Goal: Task Accomplishment & Management: Complete application form

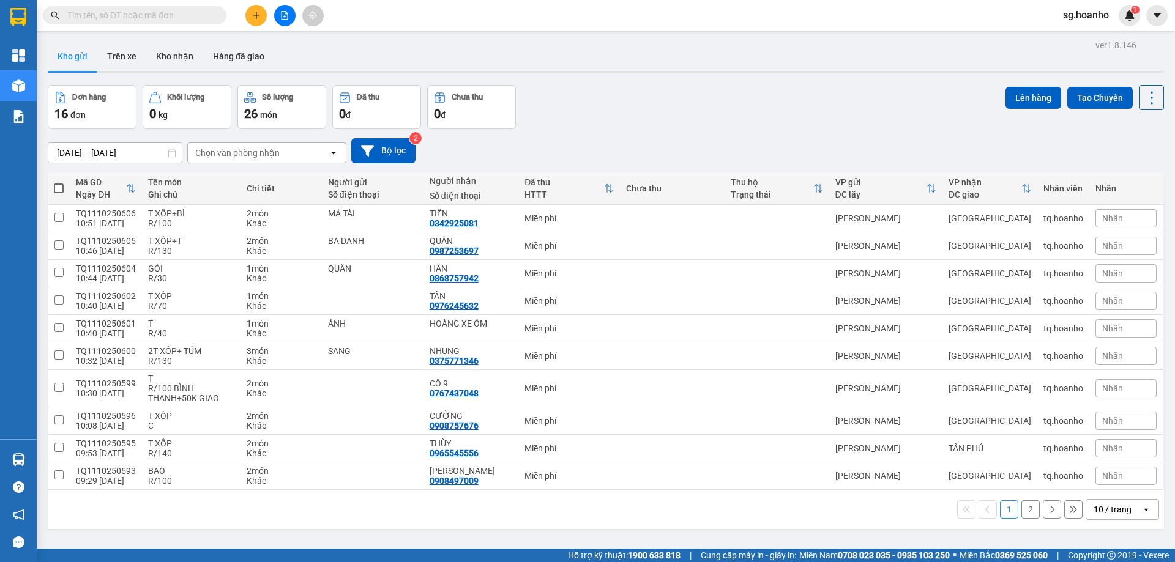
click at [245, 18] on div at bounding box center [285, 15] width 92 height 21
click at [258, 17] on icon "plus" at bounding box center [256, 15] width 9 height 9
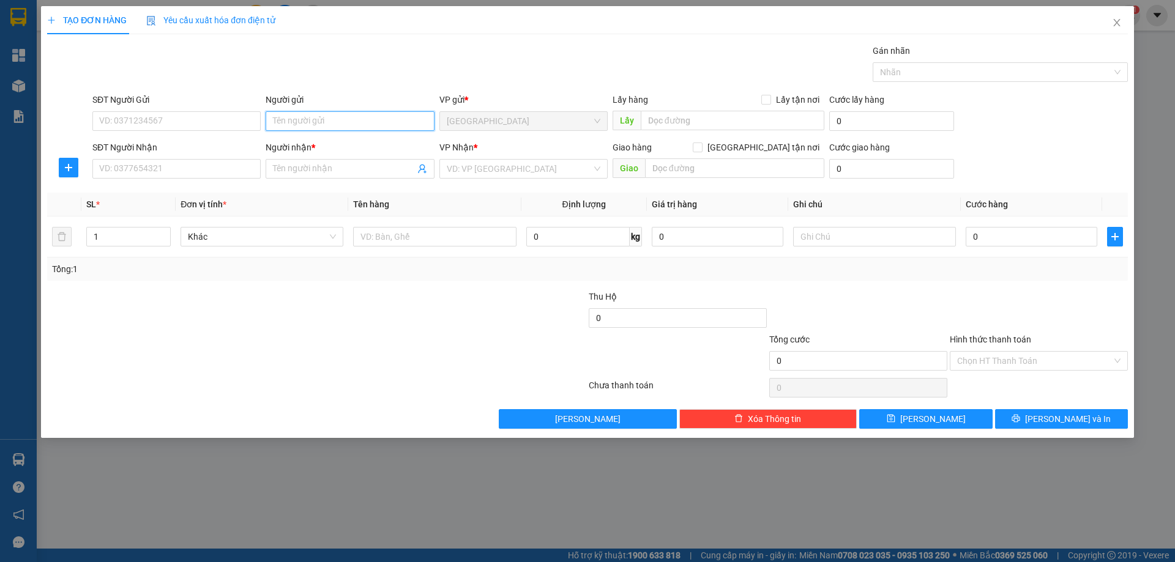
click at [337, 125] on input "Người gửi" at bounding box center [350, 121] width 168 height 20
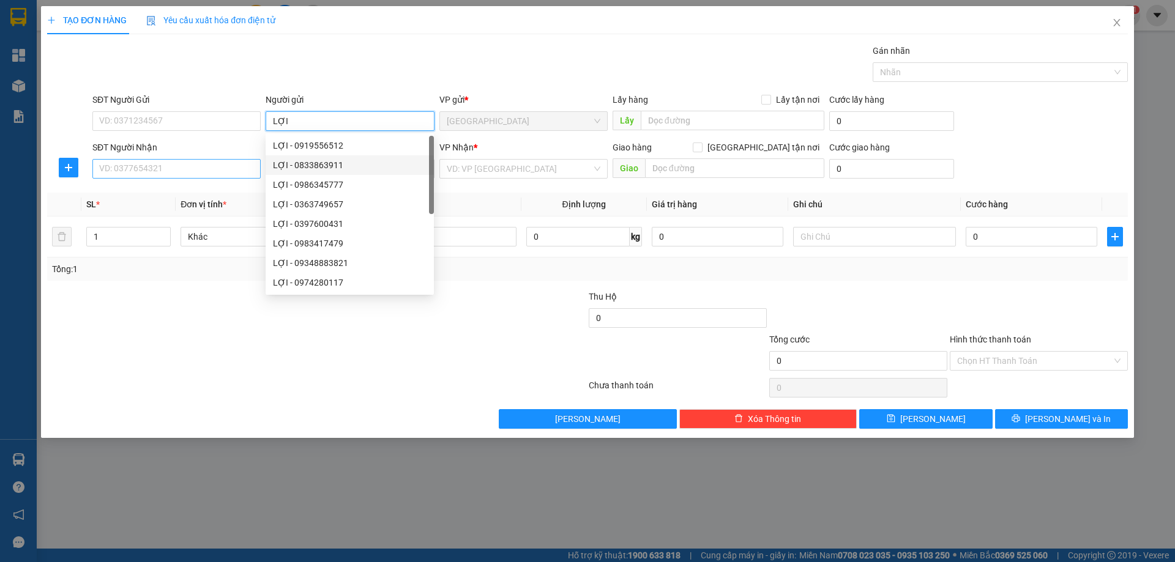
type input "LỢI"
click at [223, 165] on input "SĐT Người Nhận" at bounding box center [176, 169] width 168 height 20
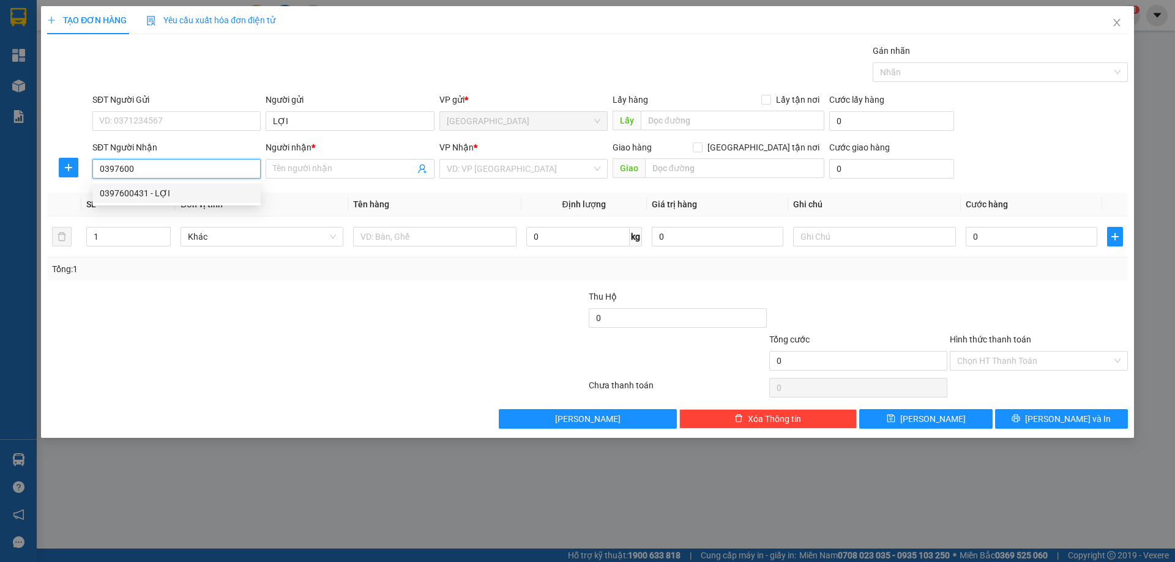
click at [116, 195] on div "0397600431 - LỢI" at bounding box center [177, 193] width 154 height 13
type input "0397600431"
type input "LỢI"
type input "0397600431"
click at [299, 173] on input "LỢI" at bounding box center [343, 168] width 141 height 13
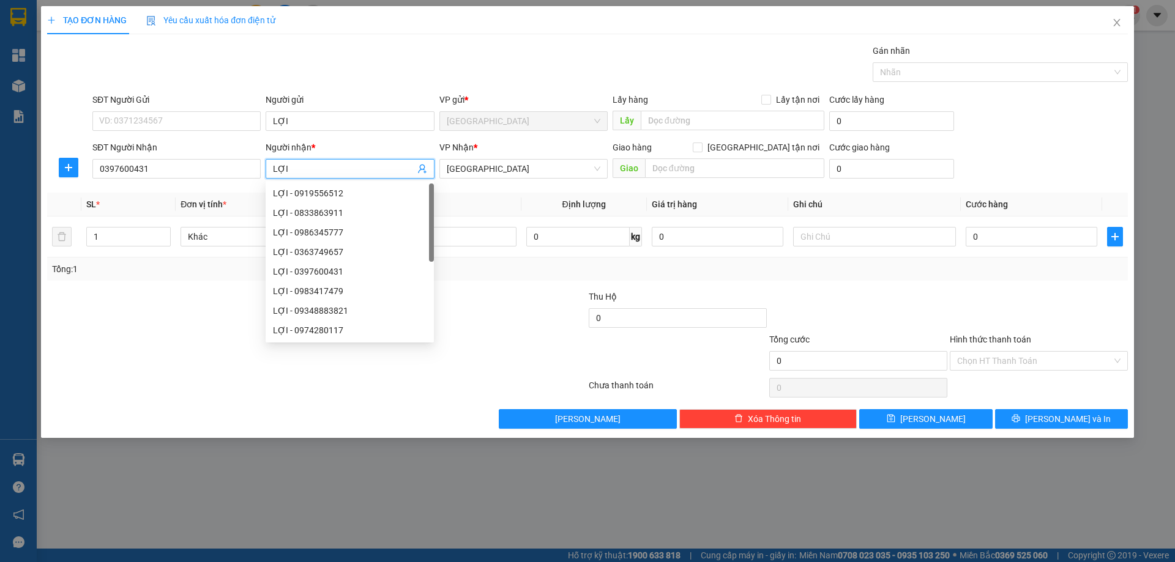
click at [299, 173] on input "LỢI" at bounding box center [343, 168] width 141 height 13
type input "NGÂN"
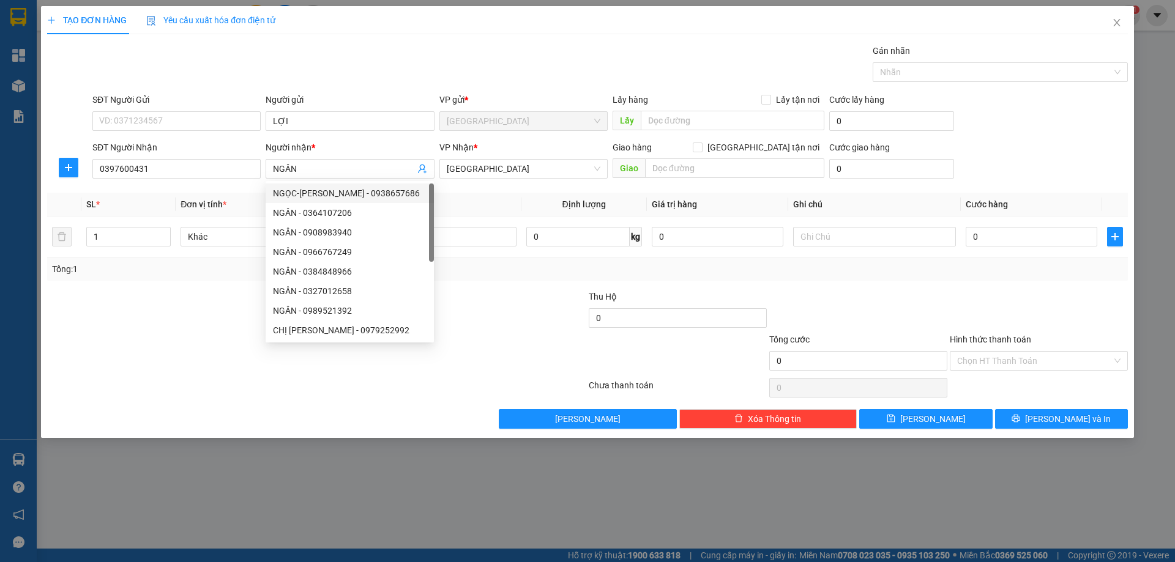
click at [455, 185] on div "Transit Pickup Surcharge Ids Transit Deliver Surcharge Ids Transit Deliver Surc…" at bounding box center [587, 236] width 1081 height 385
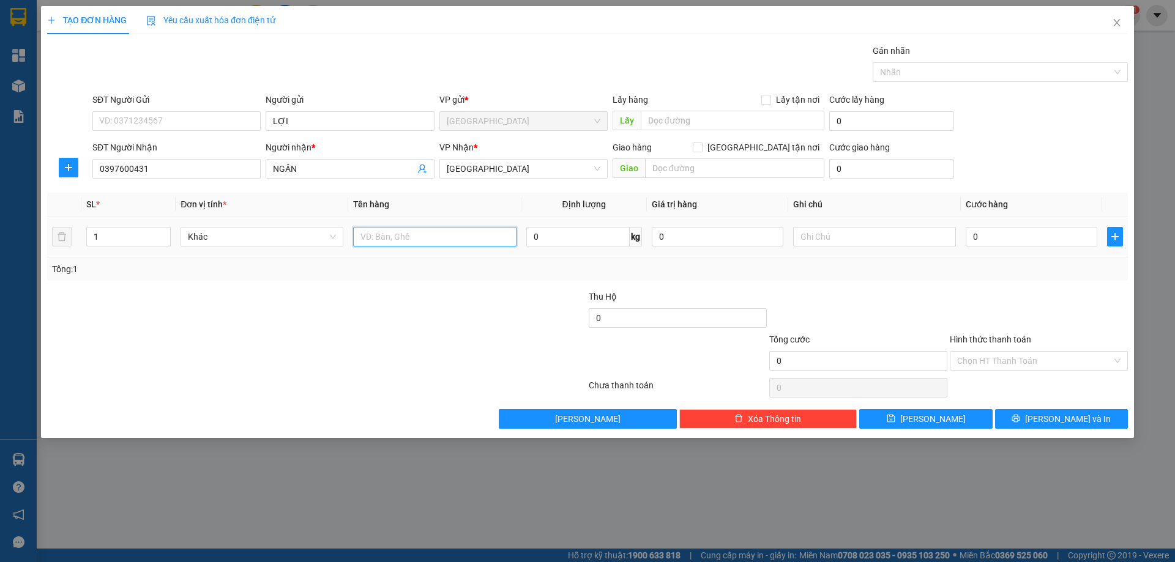
click at [470, 242] on input "text" at bounding box center [434, 237] width 163 height 20
type input "BAO"
click at [825, 236] on input "text" at bounding box center [874, 237] width 163 height 20
type input "R 50"
click at [992, 368] on input "Hình thức thanh toán" at bounding box center [1034, 361] width 155 height 18
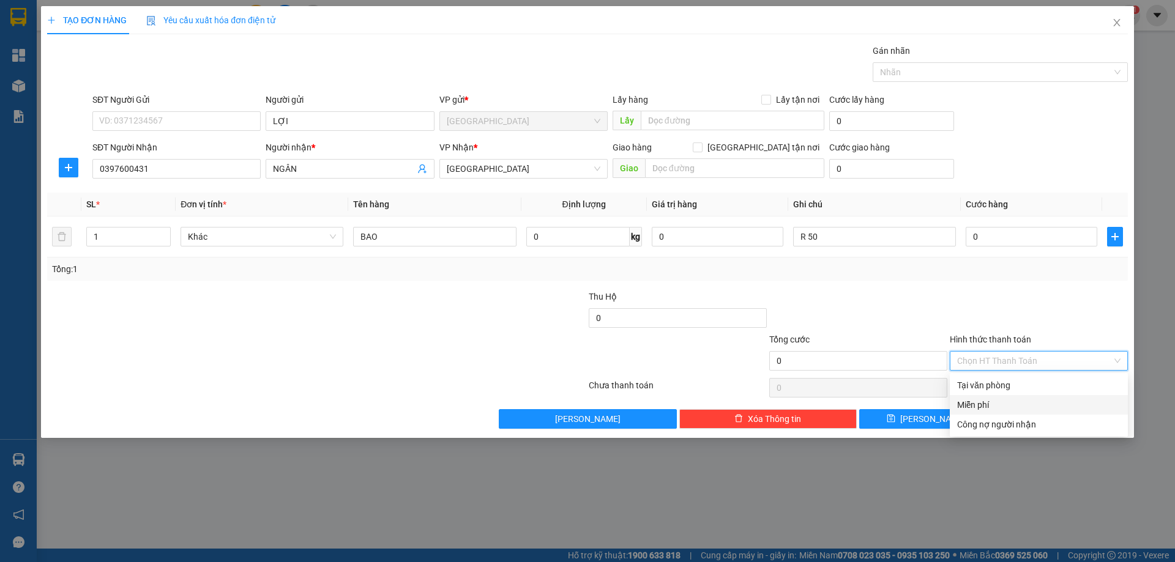
click at [991, 402] on div "Miễn phí" at bounding box center [1038, 404] width 163 height 13
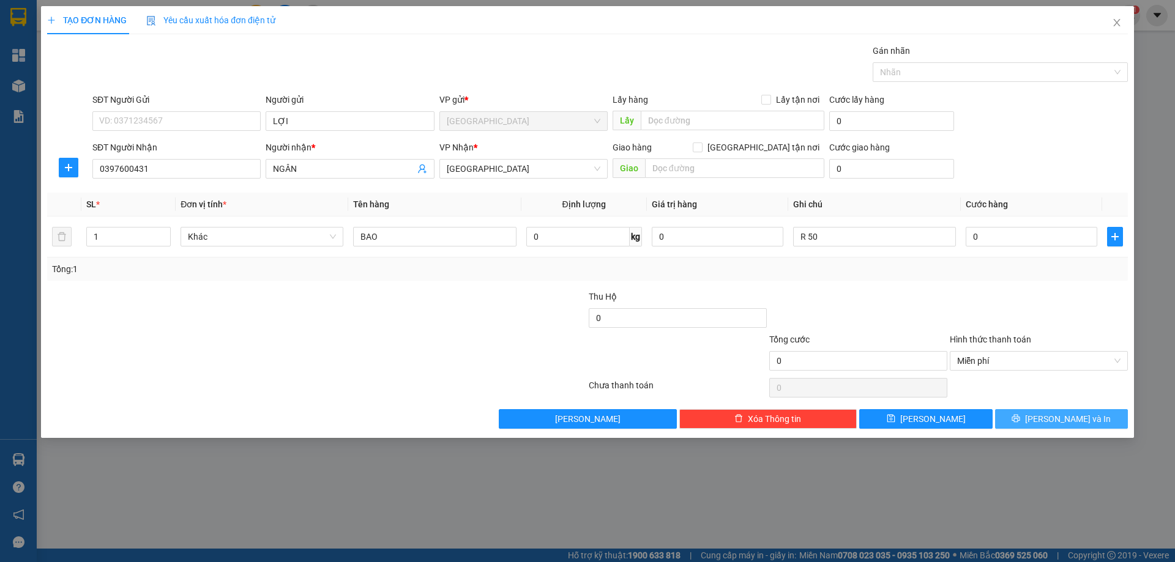
click at [1020, 417] on icon "printer" at bounding box center [1015, 418] width 9 height 9
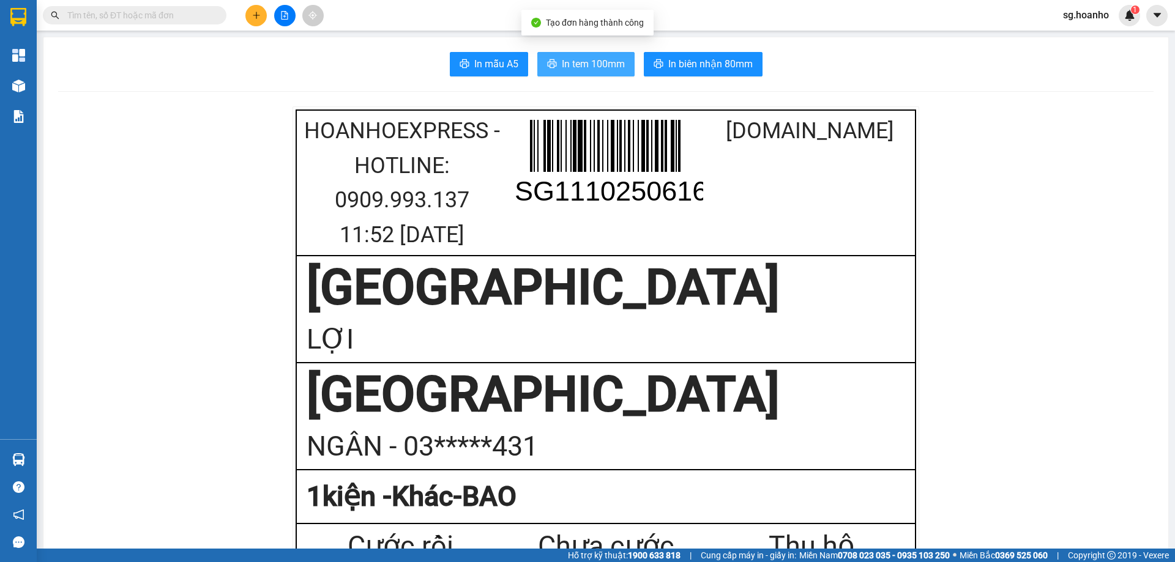
click at [620, 57] on button "In tem 100mm" at bounding box center [585, 64] width 97 height 24
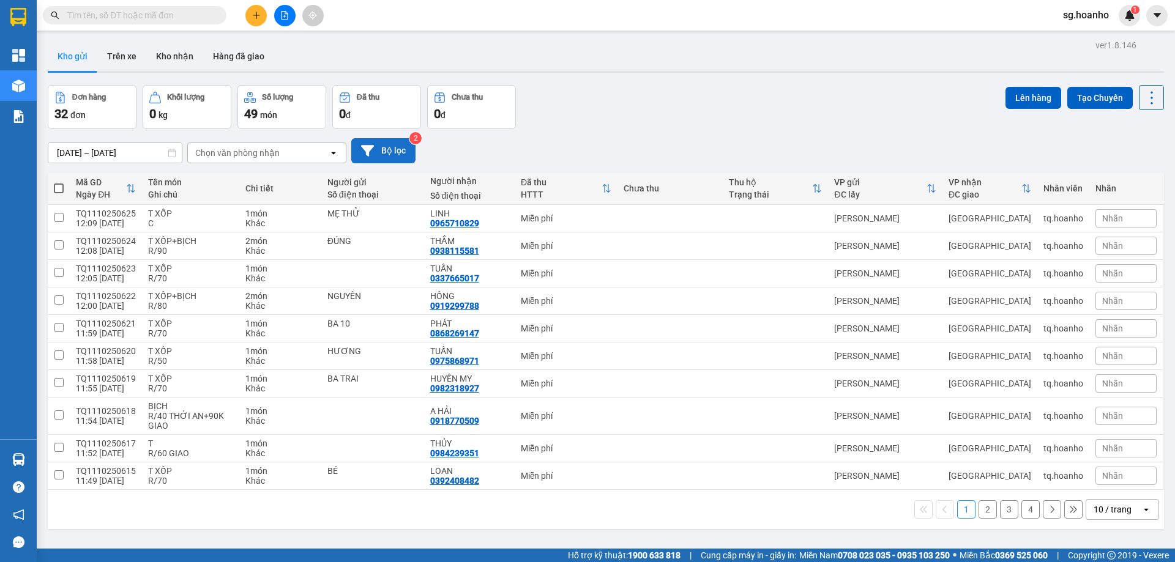
click at [399, 147] on button "Bộ lọc" at bounding box center [383, 150] width 64 height 25
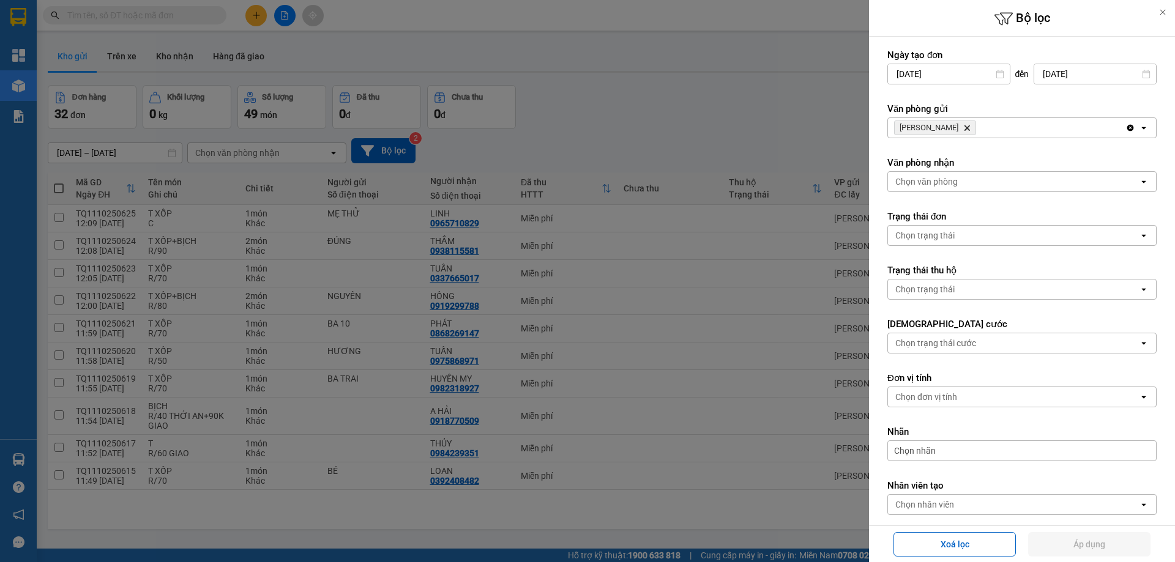
click at [963, 130] on icon "Delete" at bounding box center [966, 127] width 7 height 7
click at [948, 130] on div "Chọn văn phòng" at bounding box center [926, 128] width 62 height 12
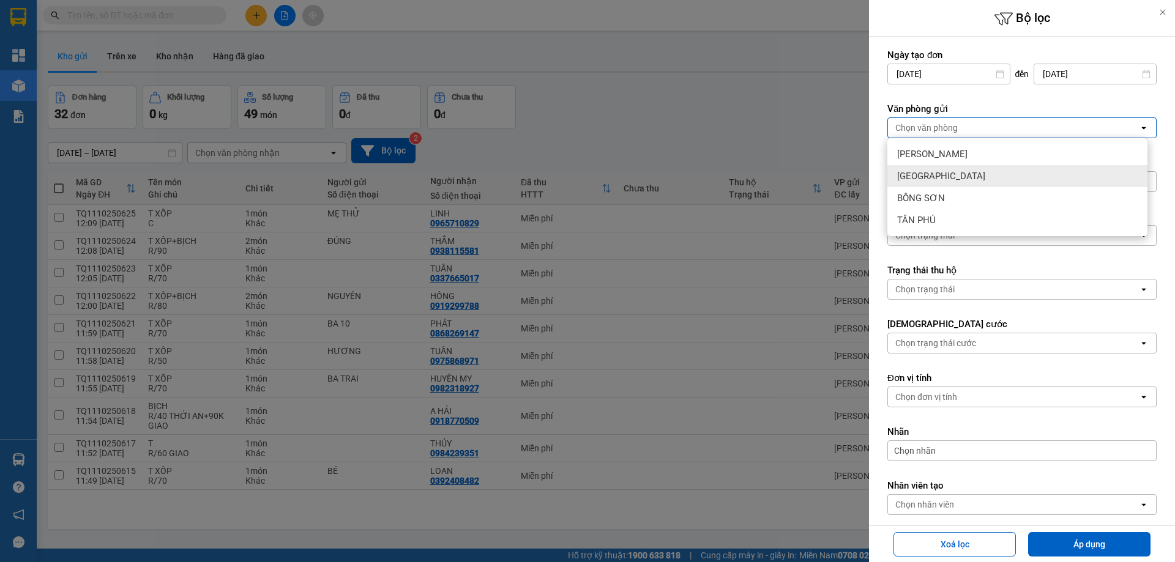
click at [931, 177] on span "[GEOGRAPHIC_DATA]" at bounding box center [941, 176] width 88 height 12
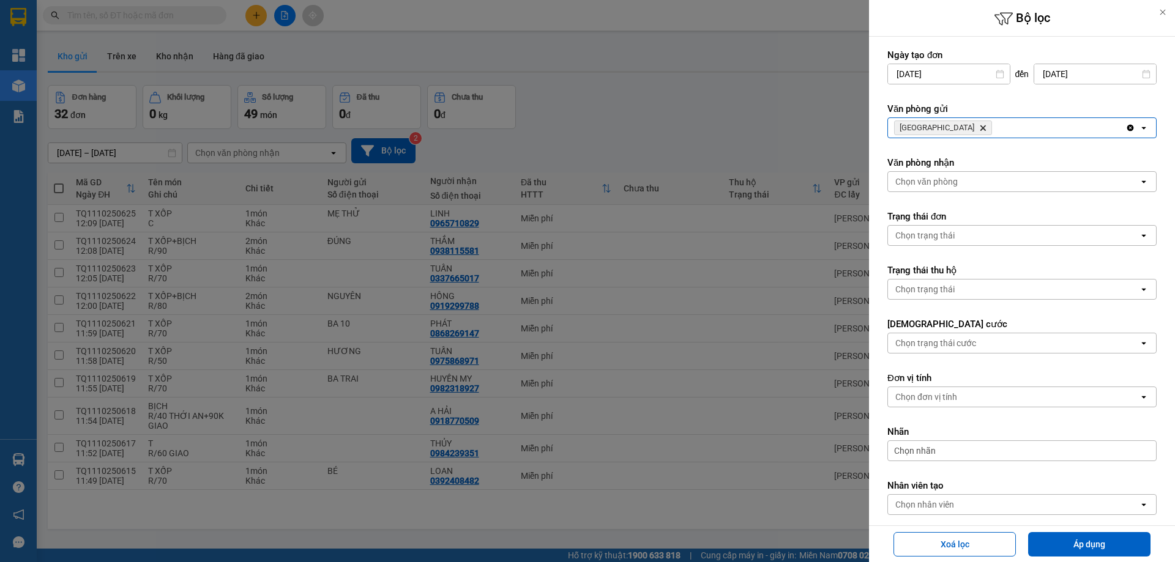
click at [1060, 560] on div "Xoá lọc Áp dụng" at bounding box center [1022, 544] width 306 height 37
click at [1060, 554] on button "Áp dụng" at bounding box center [1089, 544] width 122 height 24
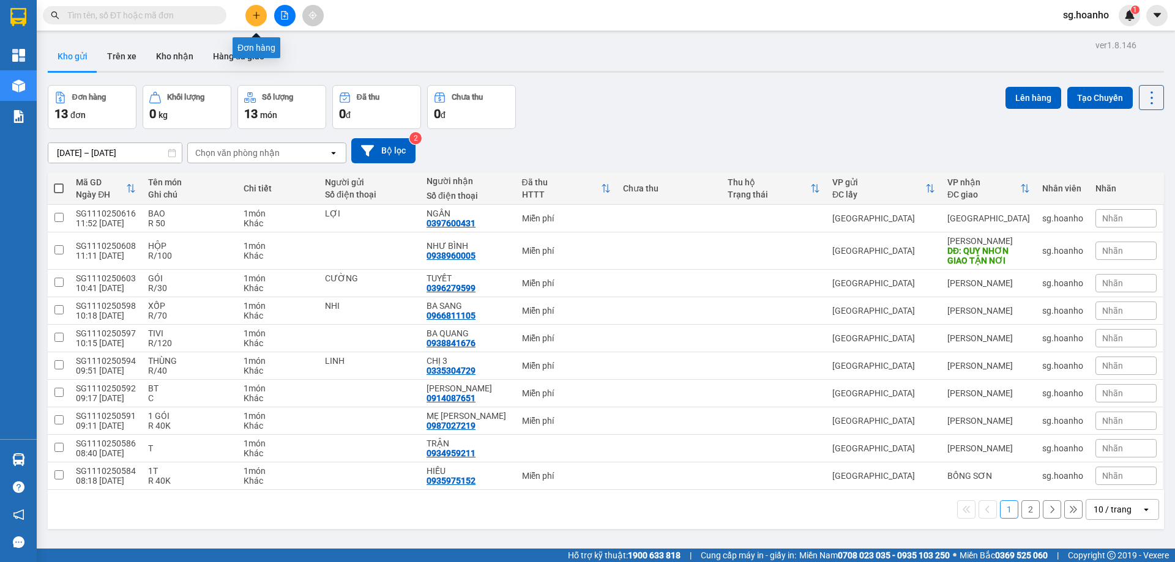
click at [258, 15] on icon "plus" at bounding box center [256, 15] width 9 height 9
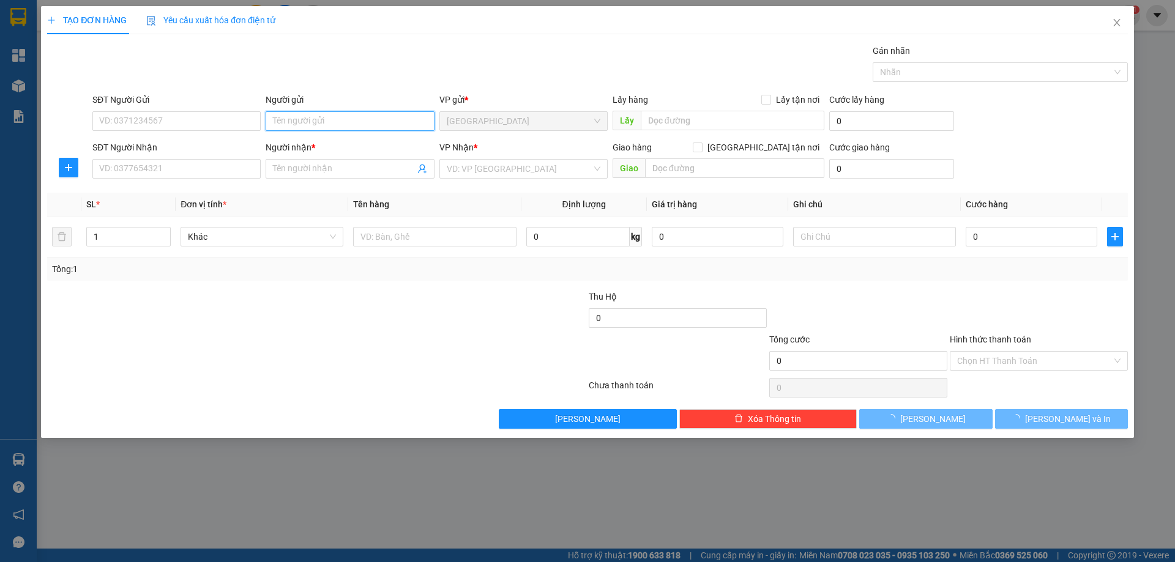
click at [285, 115] on input "Người gửi" at bounding box center [350, 121] width 168 height 20
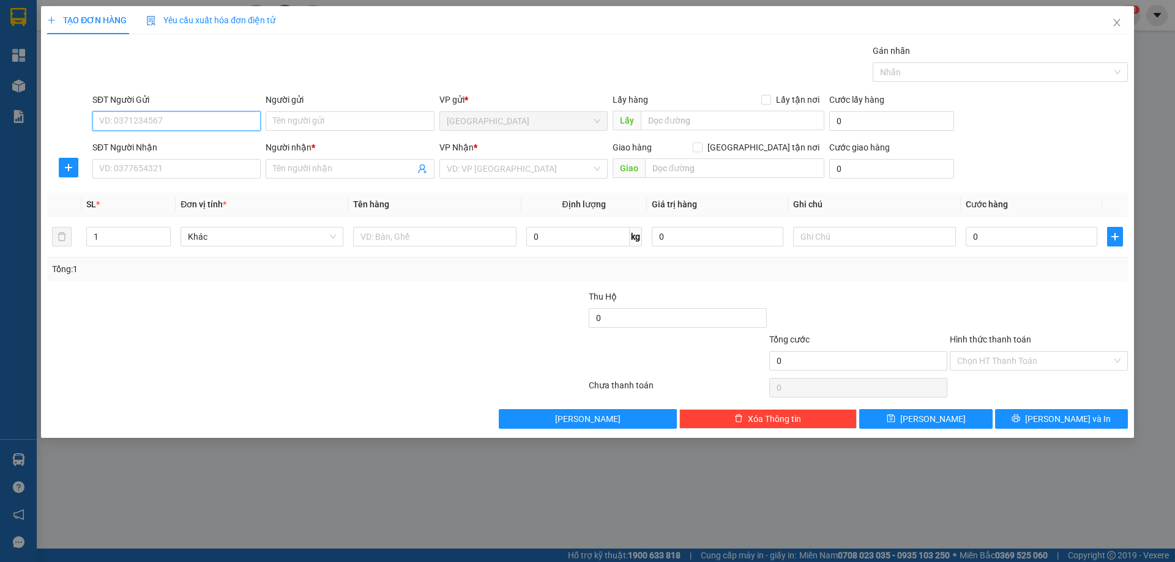
drag, startPoint x: 227, startPoint y: 128, endPoint x: 243, endPoint y: 116, distance: 20.4
click at [227, 130] on input "SĐT Người Gửi" at bounding box center [176, 121] width 168 height 20
click at [244, 149] on div "0944414942 - QUỐC" at bounding box center [177, 145] width 154 height 13
type input "0944414942"
type input "QUỐC"
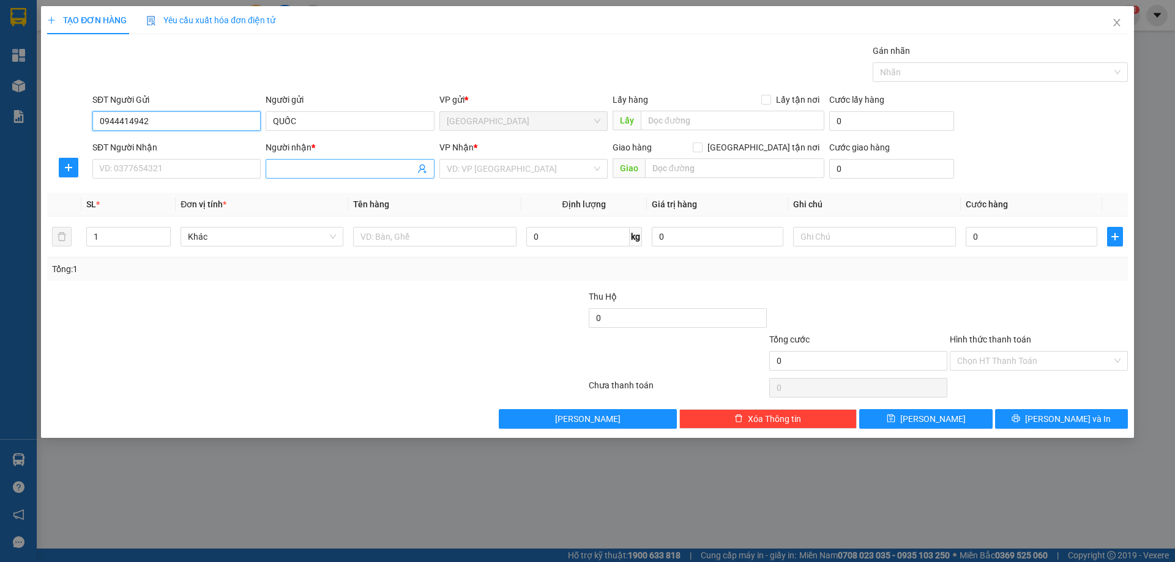
type input "0944414942"
click at [316, 170] on input "Người nhận *" at bounding box center [343, 168] width 141 height 13
click at [225, 174] on input "SĐT Người Nhận" at bounding box center [176, 169] width 168 height 20
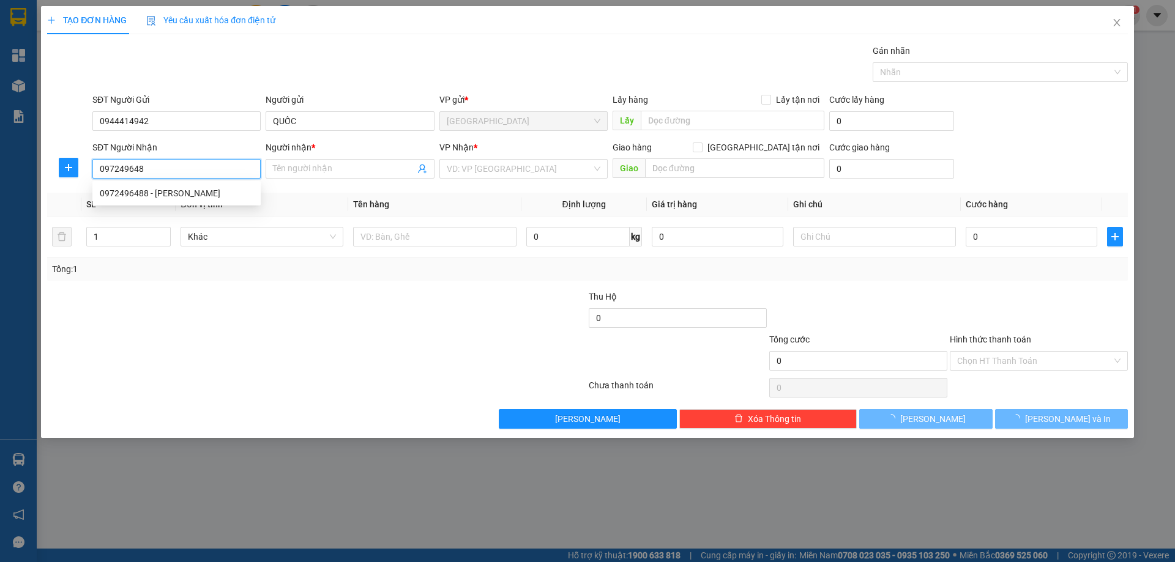
type input "0972496488"
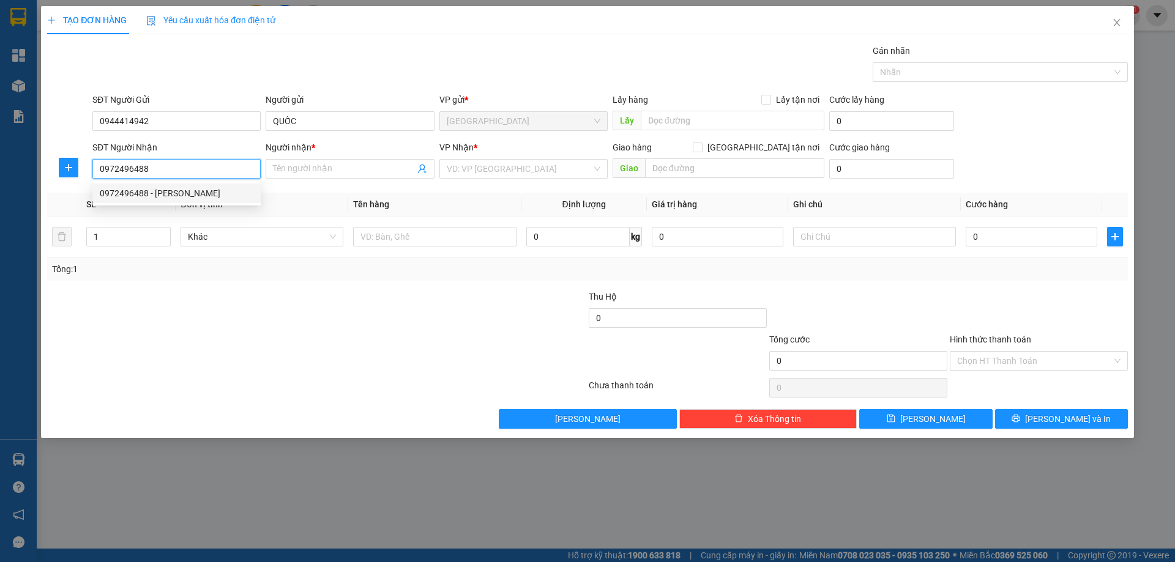
click at [217, 188] on div "0972496488 - THẢO NGUYÊN" at bounding box center [177, 193] width 154 height 13
type input "THẢO NGUYÊN"
type input "0972496488"
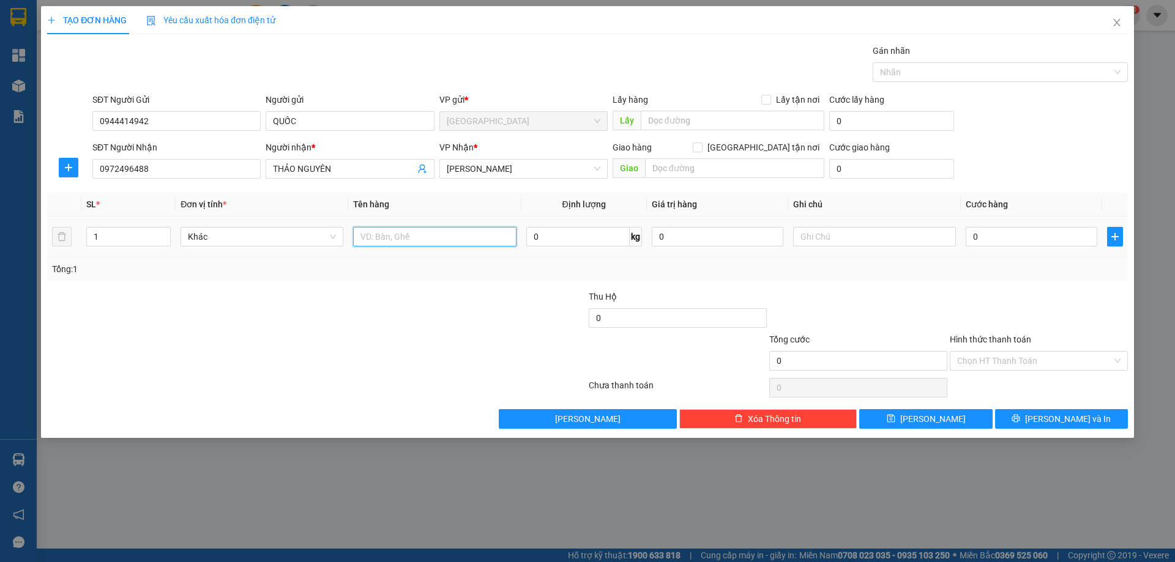
click at [442, 229] on input "text" at bounding box center [434, 237] width 163 height 20
click at [812, 236] on input "text" at bounding box center [874, 237] width 163 height 20
click at [474, 245] on input "T" at bounding box center [434, 237] width 163 height 20
type input "T XỐP"
click at [870, 242] on input "text" at bounding box center [874, 237] width 163 height 20
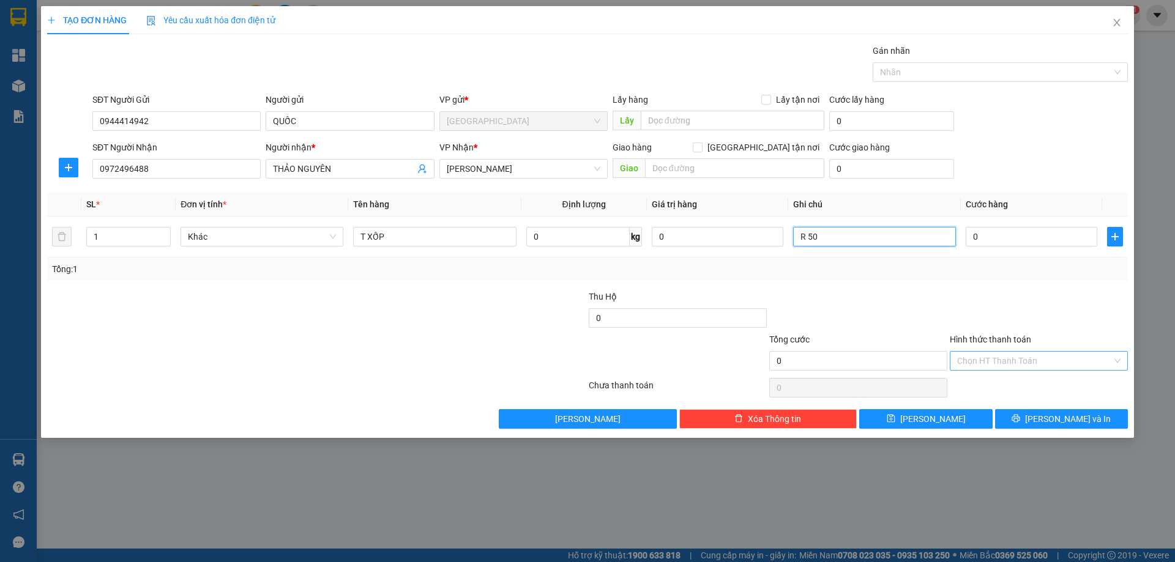
type input "R 50"
click at [984, 363] on input "Hình thức thanh toán" at bounding box center [1034, 361] width 155 height 18
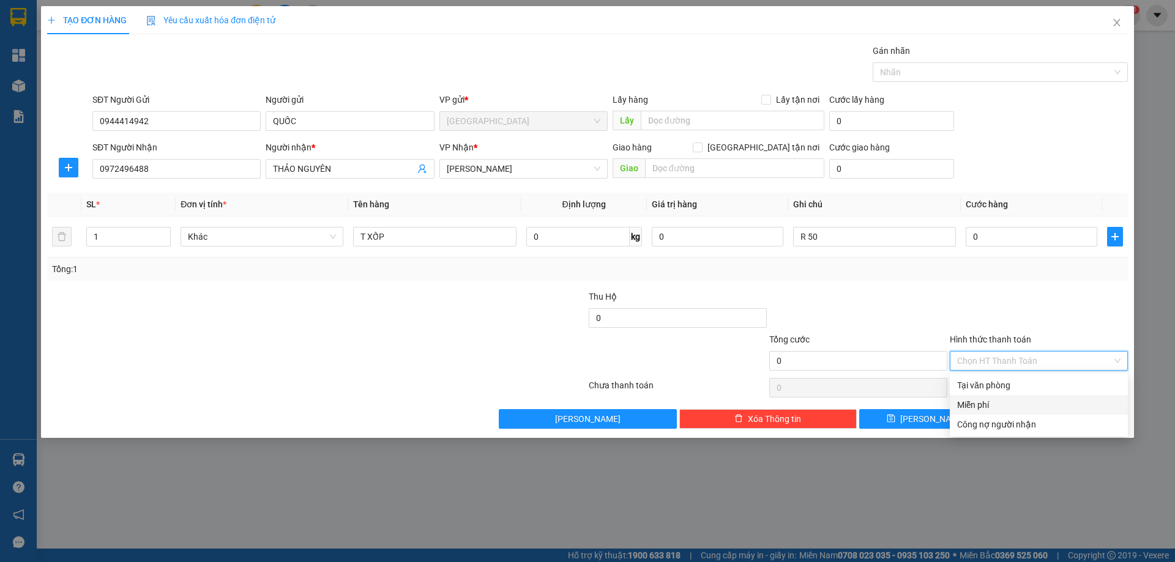
click at [981, 400] on div "Miễn phí" at bounding box center [1038, 404] width 163 height 13
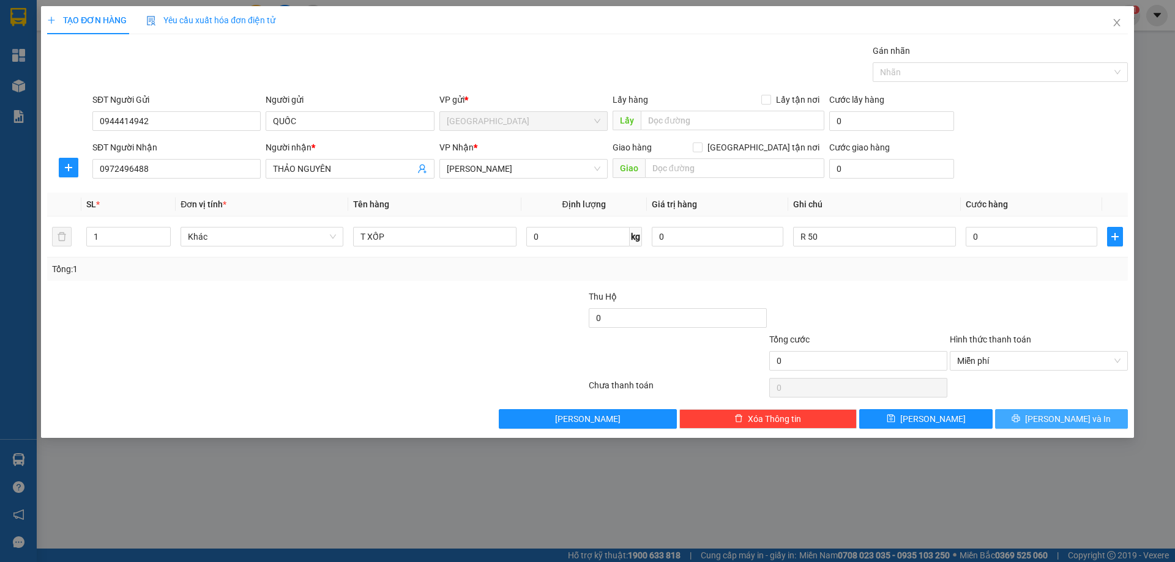
click at [1018, 423] on button "[PERSON_NAME] và In" at bounding box center [1061, 419] width 133 height 20
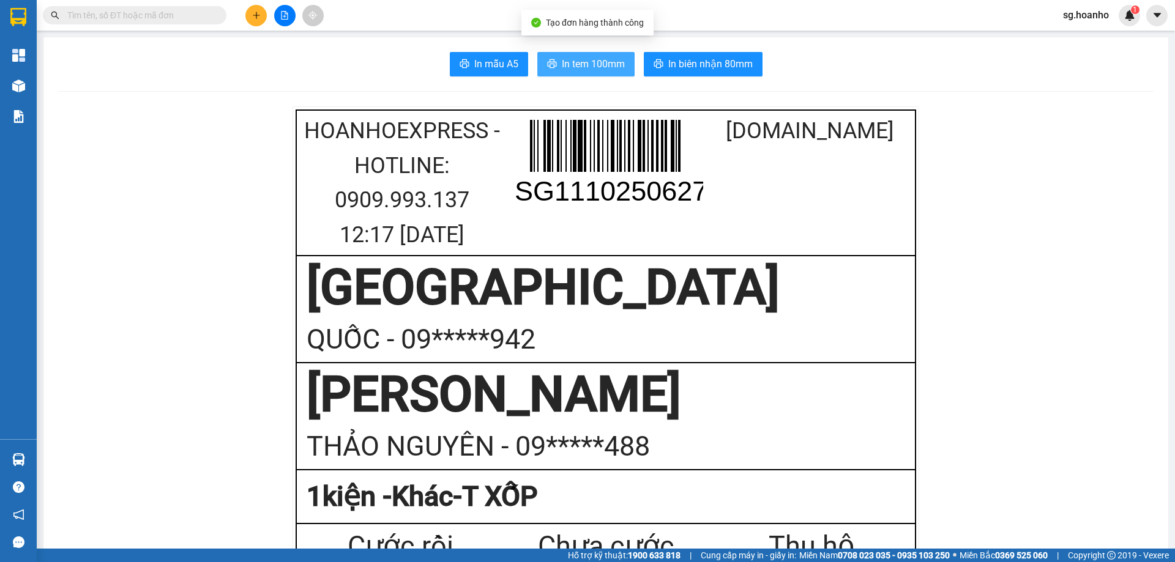
click at [578, 65] on span "In tem 100mm" at bounding box center [593, 63] width 63 height 15
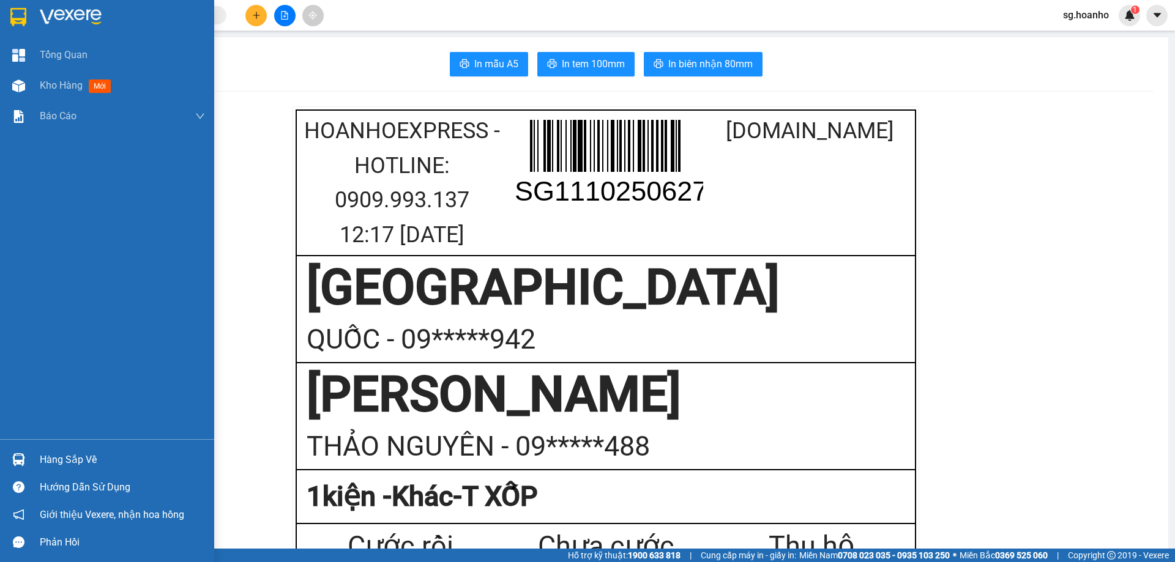
click at [11, 17] on img at bounding box center [18, 17] width 16 height 18
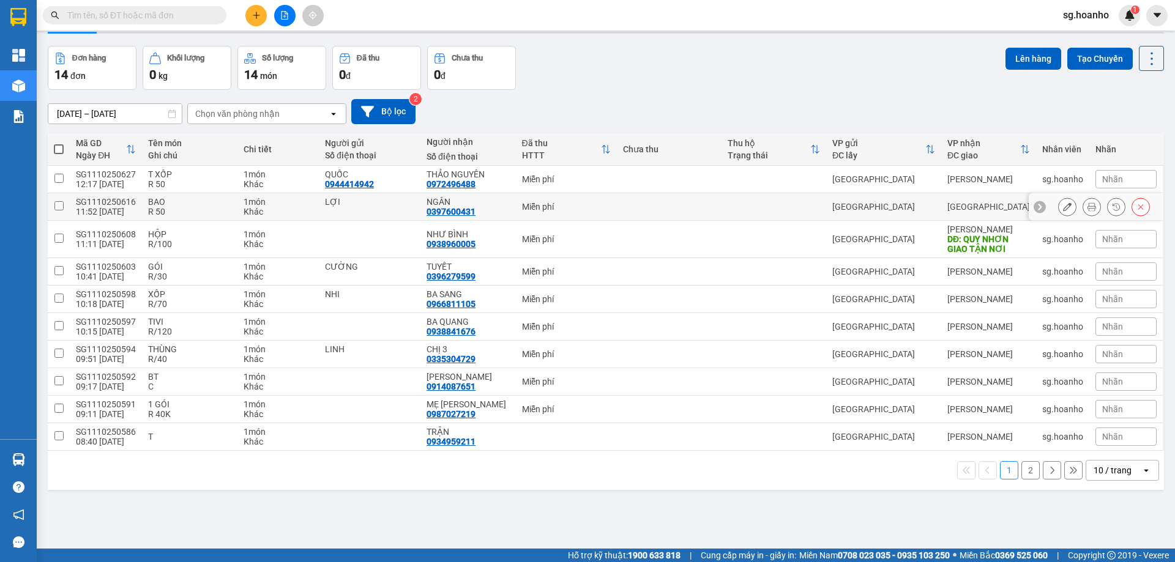
scroll to position [56, 0]
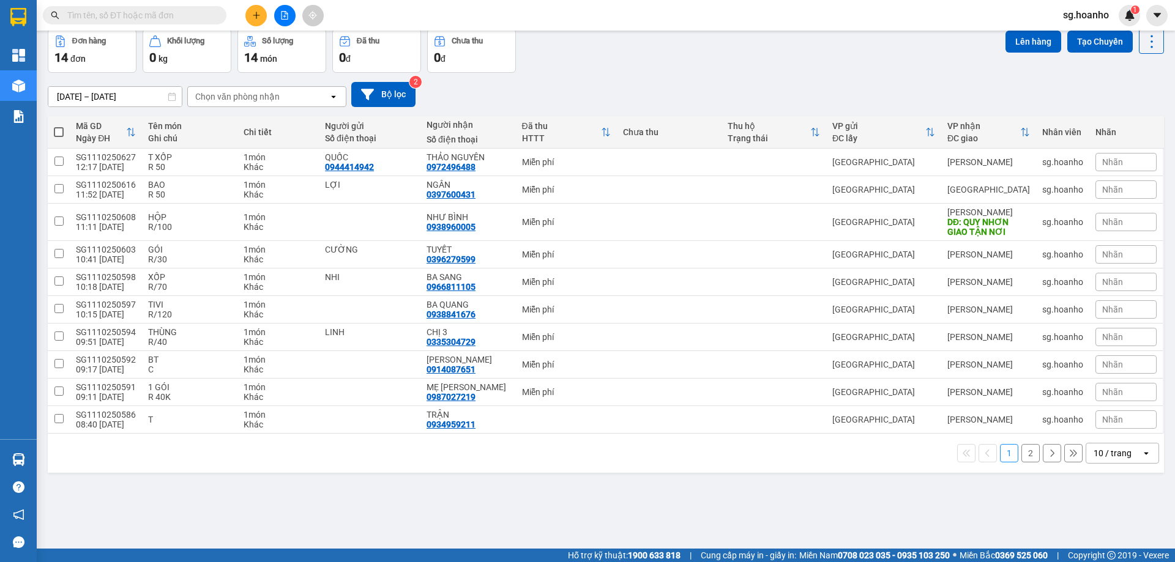
click at [1121, 453] on div "10 / trang" at bounding box center [1112, 453] width 38 height 12
click at [1122, 436] on div "100 / trang" at bounding box center [1112, 426] width 73 height 22
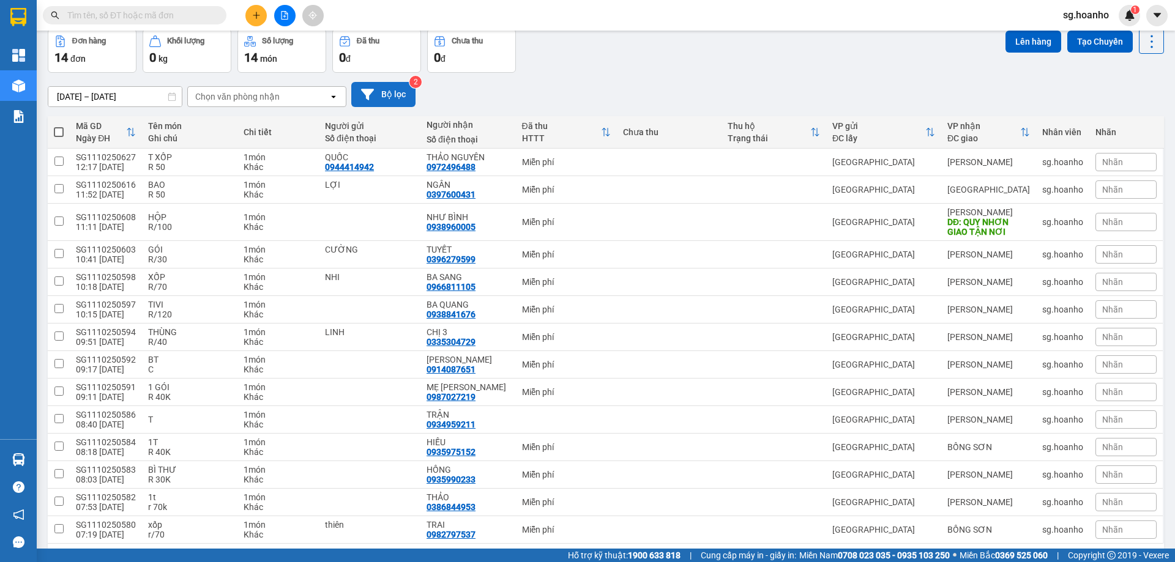
click at [392, 100] on button "Bộ lọc" at bounding box center [383, 94] width 64 height 25
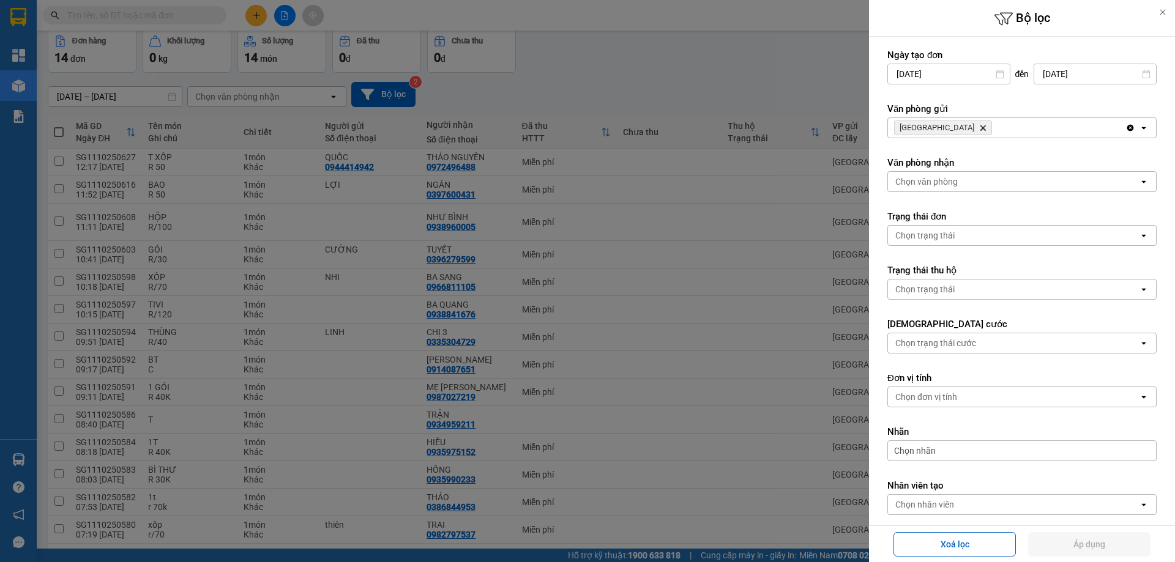
click at [979, 125] on icon "Delete" at bounding box center [982, 127] width 7 height 7
click at [939, 125] on div "Chọn văn phòng" at bounding box center [926, 128] width 62 height 12
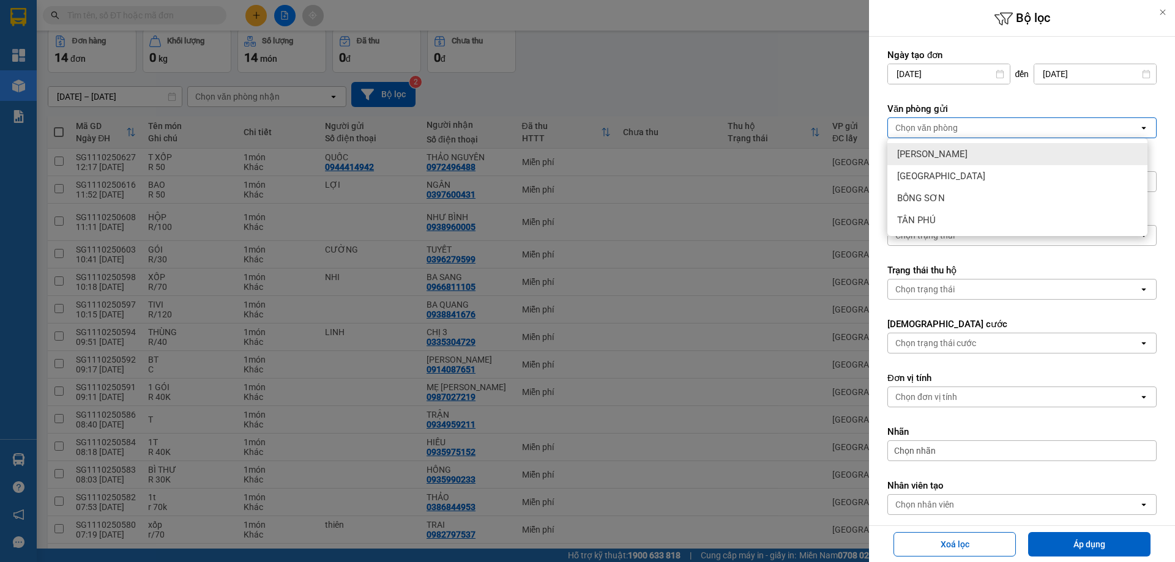
click at [937, 154] on span "[PERSON_NAME]" at bounding box center [932, 154] width 70 height 12
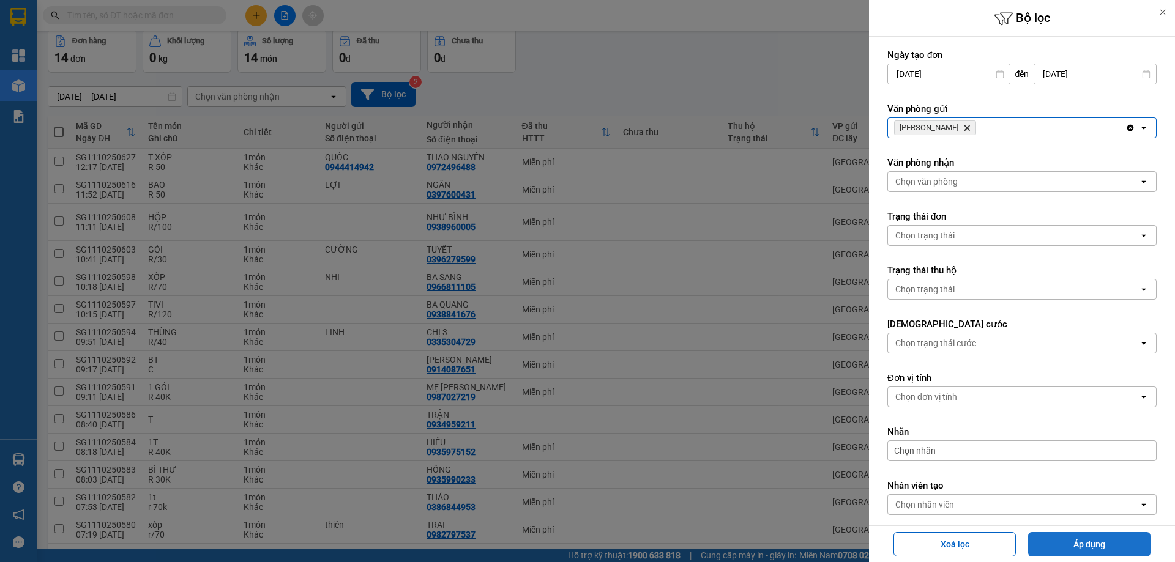
click at [1109, 538] on button "Áp dụng" at bounding box center [1089, 544] width 122 height 24
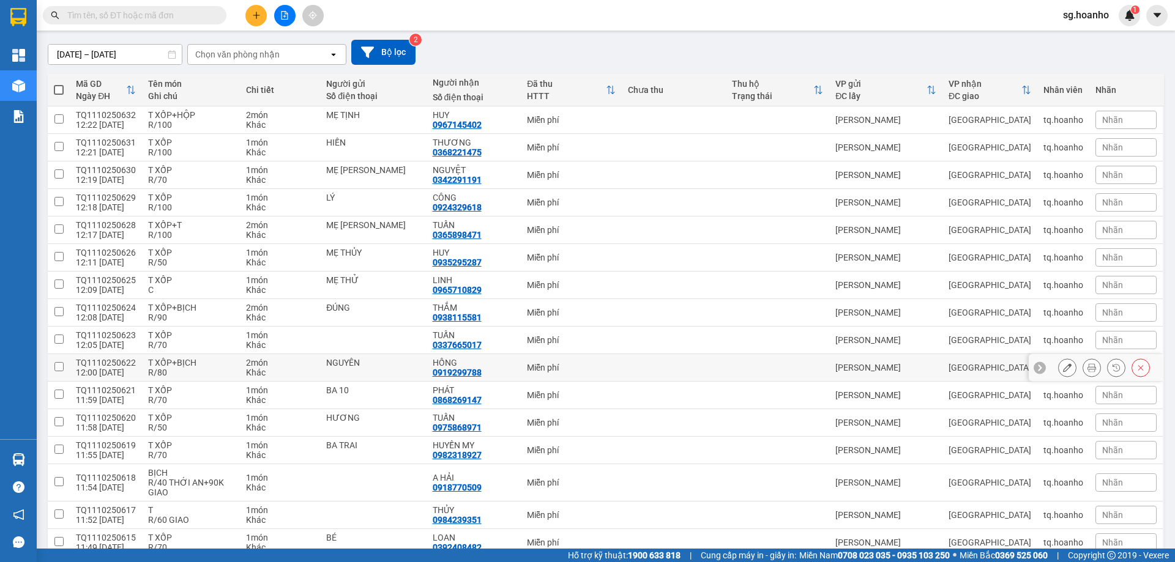
scroll to position [0, 0]
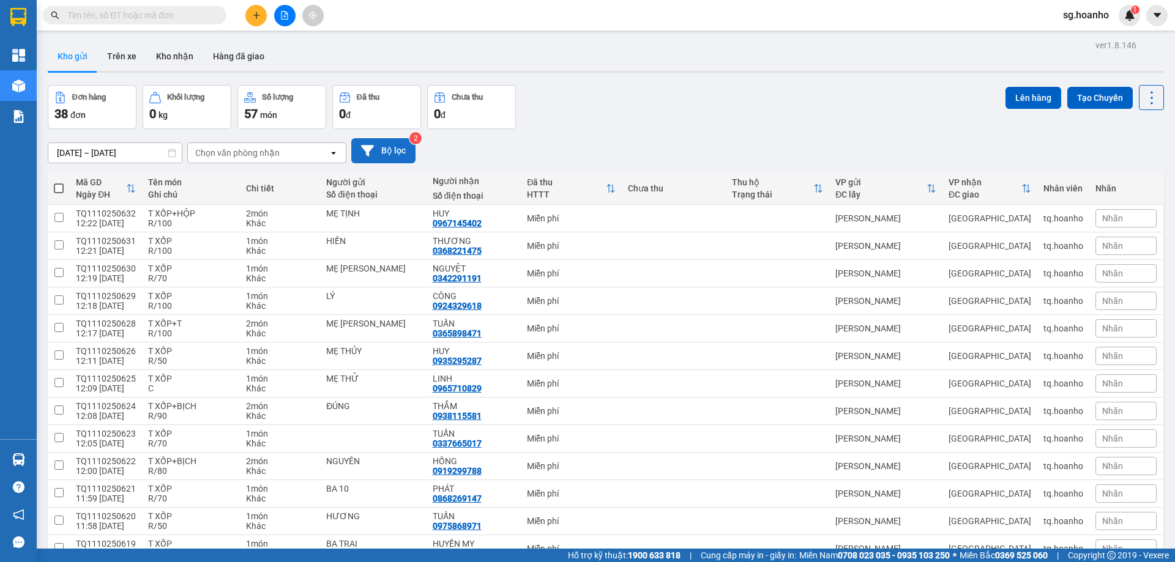
click at [411, 144] on button "Bộ lọc" at bounding box center [383, 150] width 64 height 25
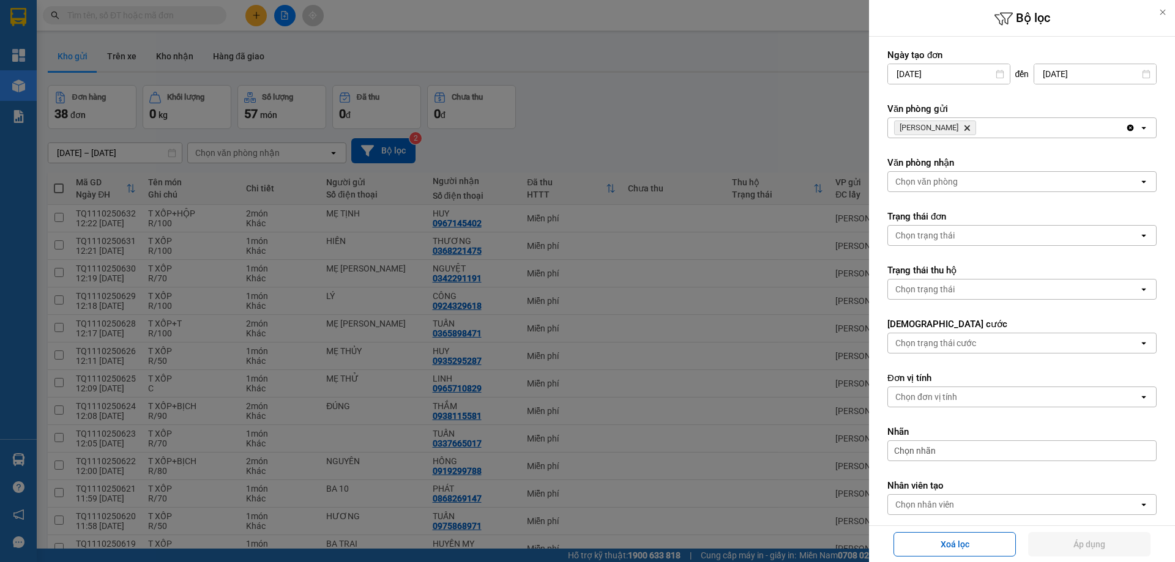
click at [964, 127] on icon "TAM QUAN, close by backspace" at bounding box center [967, 128] width 6 height 6
click at [947, 127] on div "Chọn văn phòng" at bounding box center [926, 128] width 62 height 12
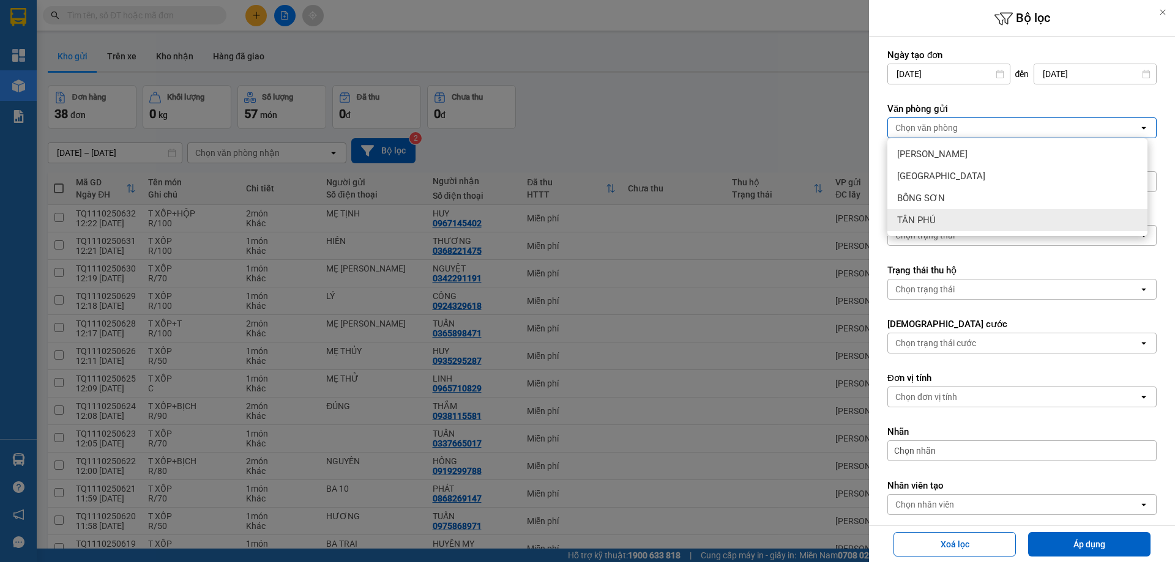
click at [957, 216] on div "TÂN PHÚ" at bounding box center [1017, 220] width 260 height 22
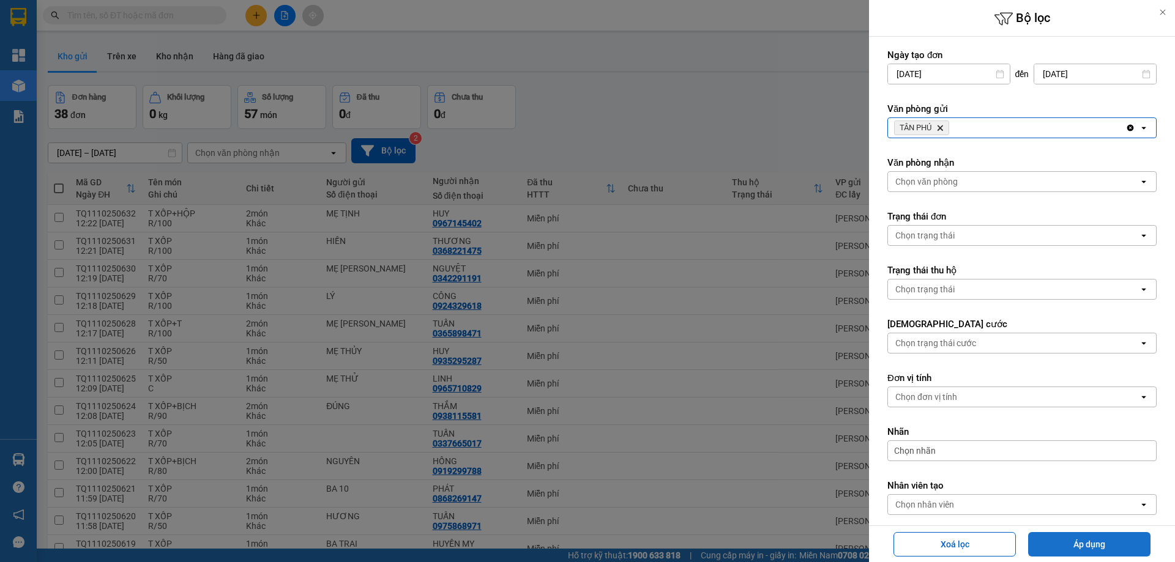
click at [1090, 538] on button "Áp dụng" at bounding box center [1089, 544] width 122 height 24
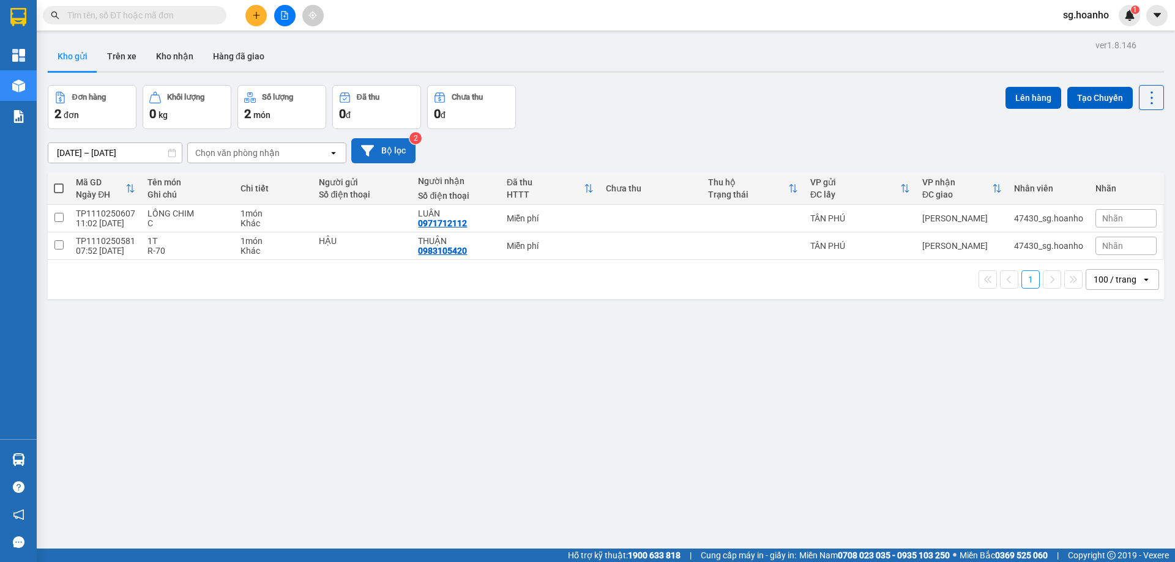
click at [397, 151] on button "Bộ lọc" at bounding box center [383, 150] width 64 height 25
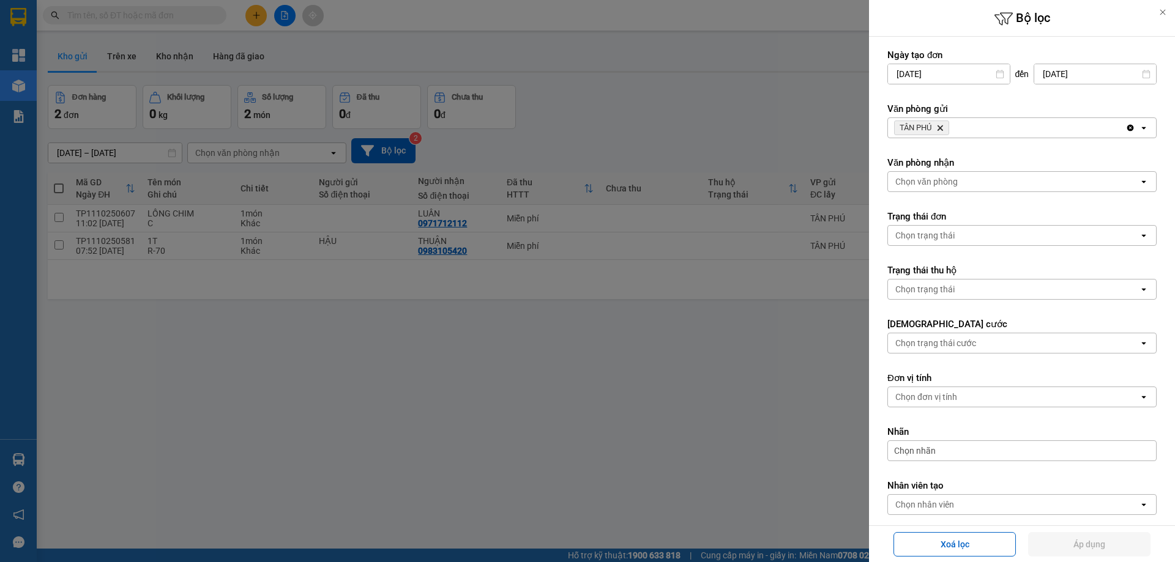
click at [943, 128] on icon "Delete" at bounding box center [939, 127] width 7 height 7
click at [943, 128] on div "Chọn văn phòng" at bounding box center [926, 128] width 62 height 12
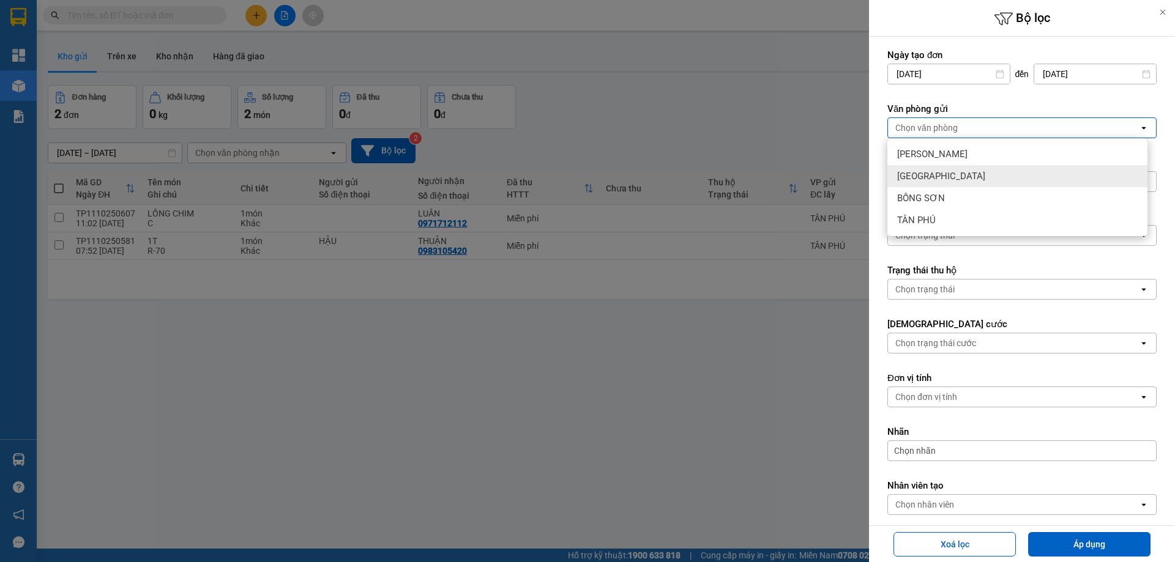
click at [945, 179] on div "[GEOGRAPHIC_DATA]" at bounding box center [1017, 176] width 260 height 22
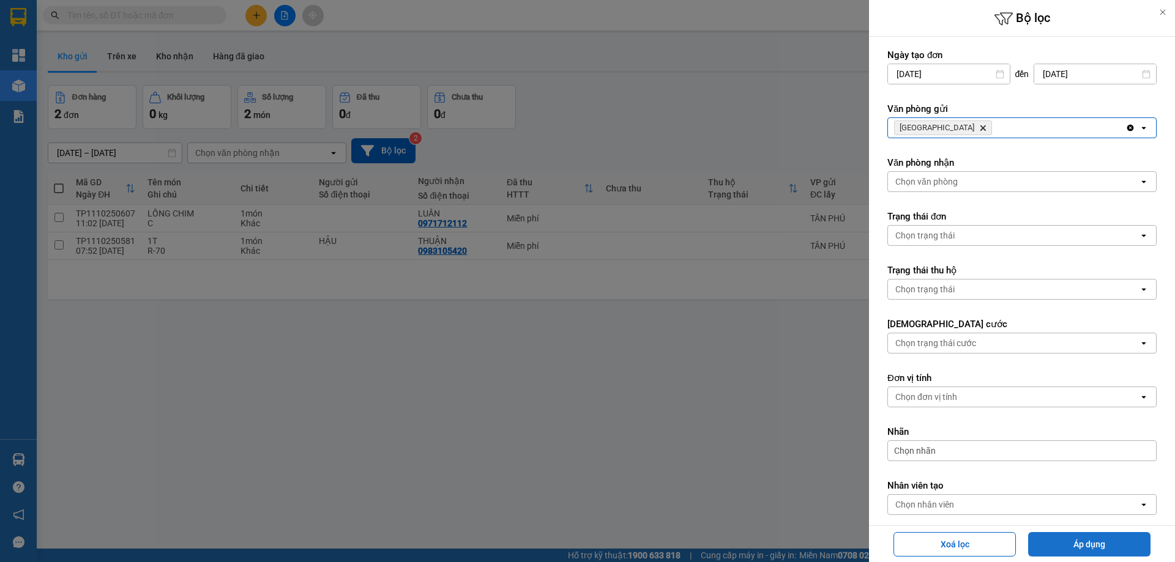
click at [1068, 538] on button "Áp dụng" at bounding box center [1089, 544] width 122 height 24
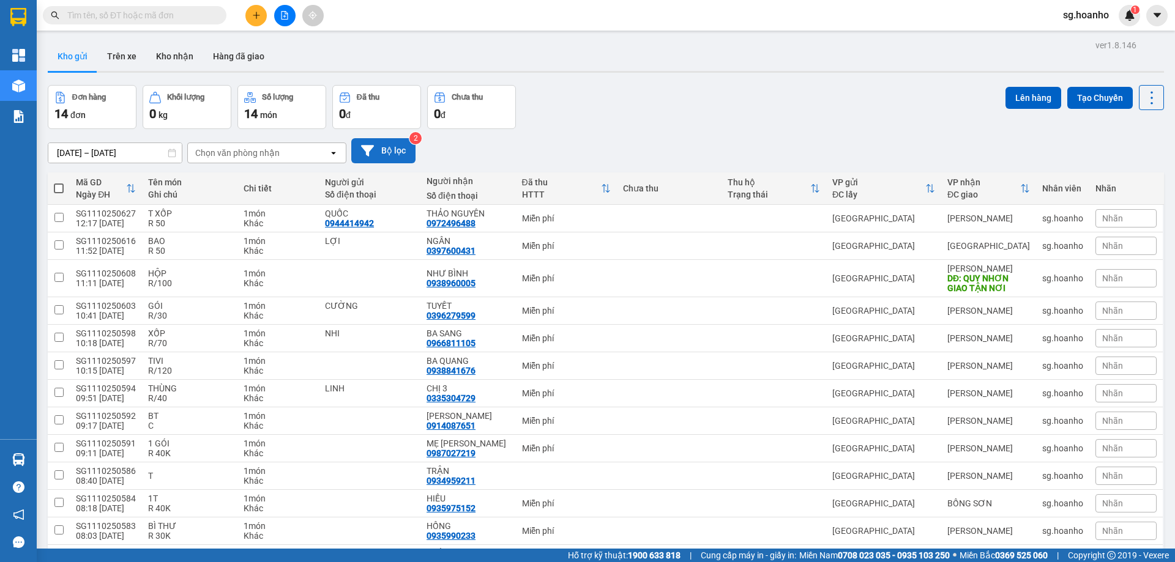
click at [394, 149] on button "Bộ lọc" at bounding box center [383, 150] width 64 height 25
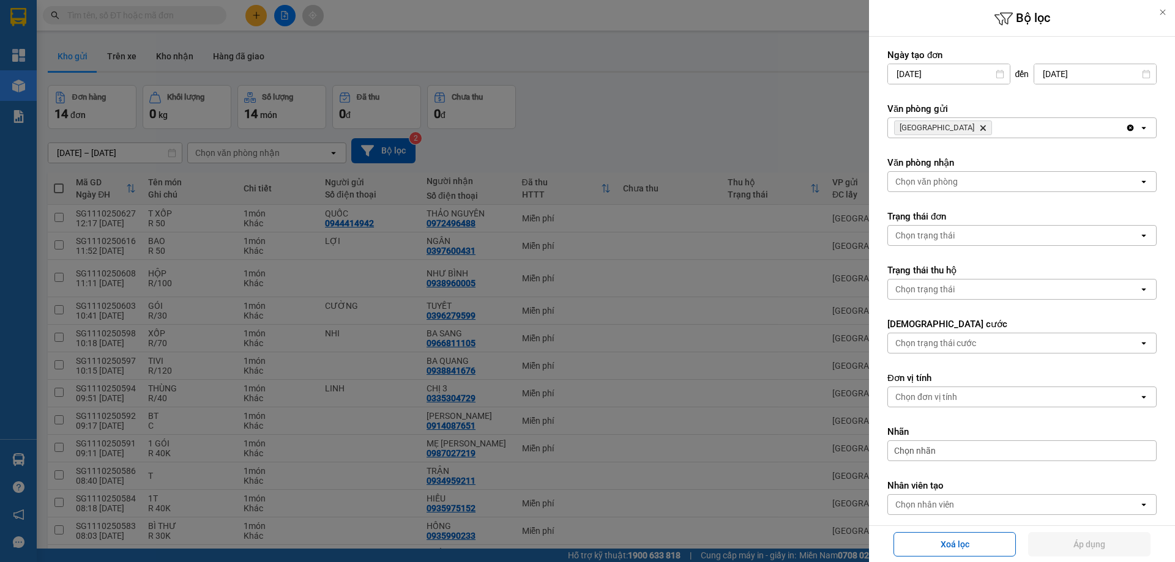
click at [761, 101] on div at bounding box center [587, 281] width 1175 height 562
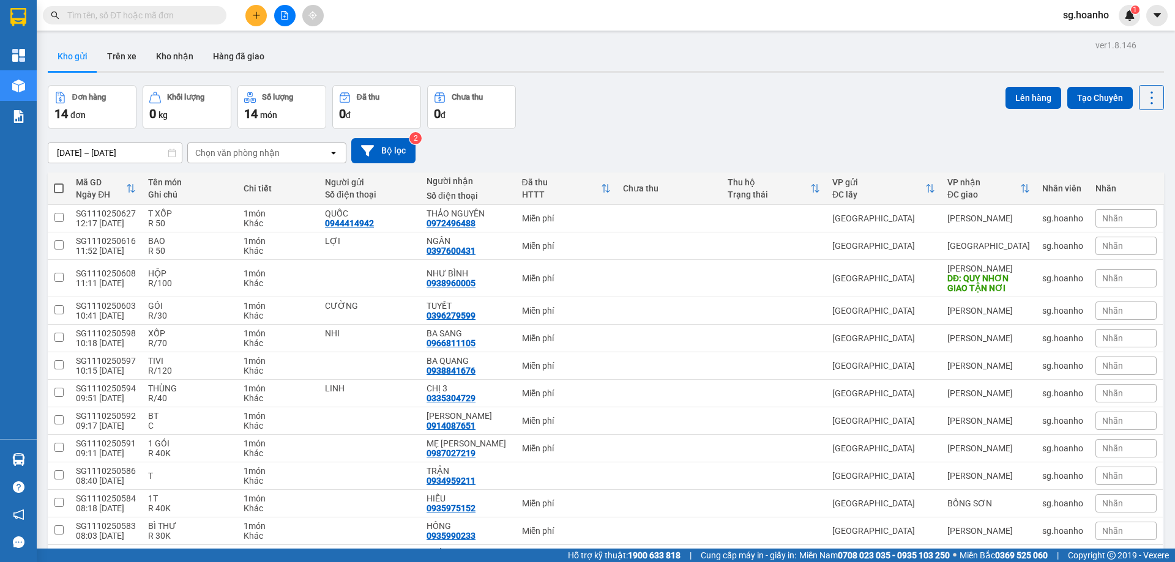
click at [258, 18] on icon "plus" at bounding box center [256, 15] width 9 height 9
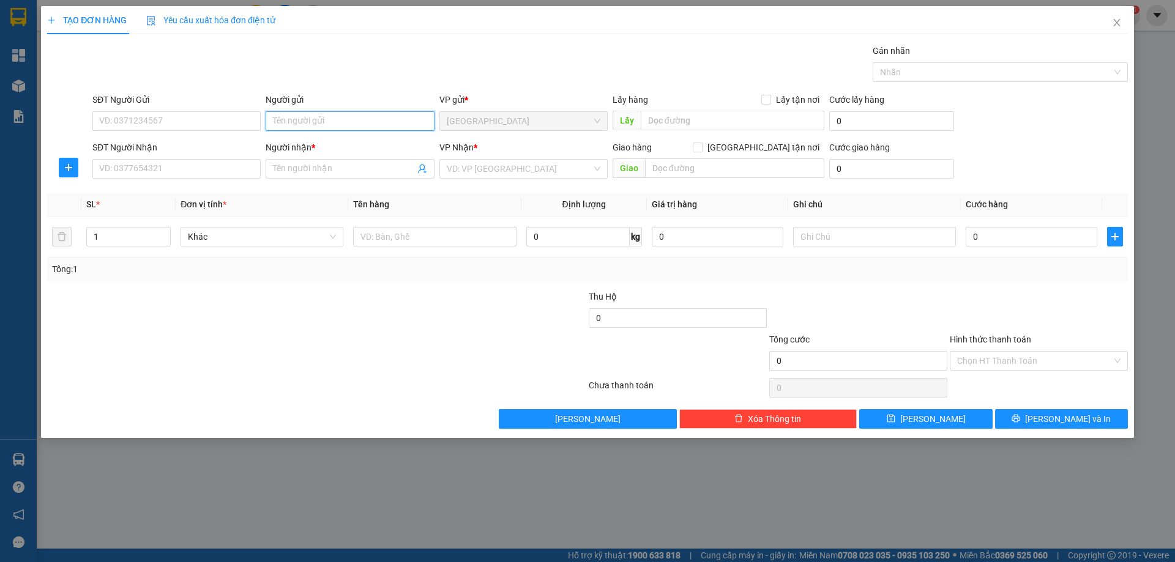
click at [363, 115] on input "Người gửi" at bounding box center [350, 121] width 168 height 20
click at [174, 165] on input "SĐT Người Nhận" at bounding box center [176, 169] width 168 height 20
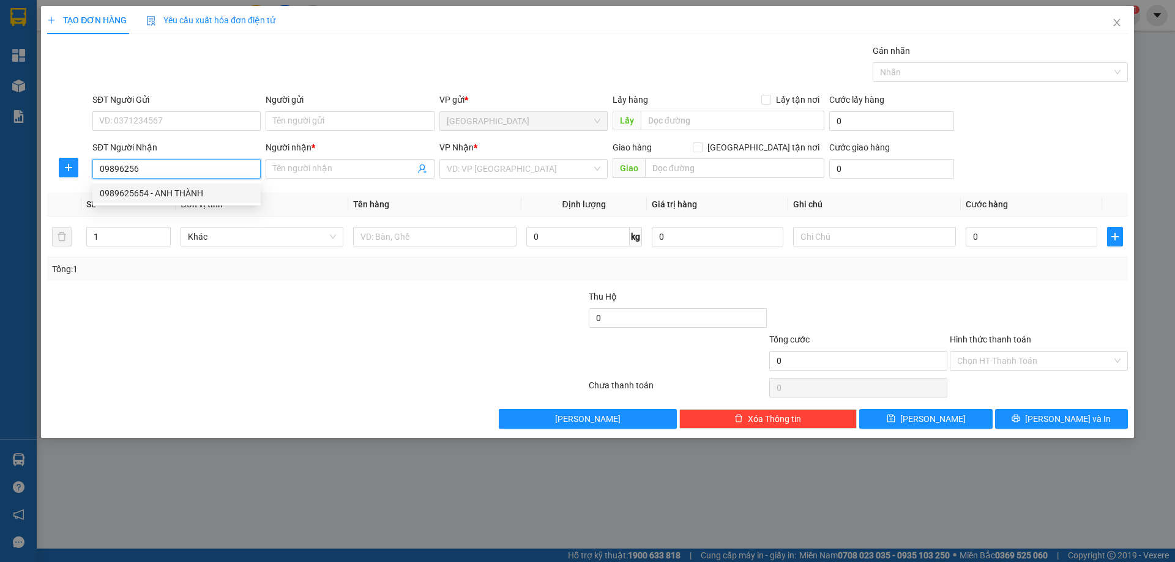
click at [171, 194] on div "0989625654 - ANH THÀNH" at bounding box center [177, 193] width 154 height 13
type input "0989625654"
type input "ANH THÀNH"
type input "0989625654"
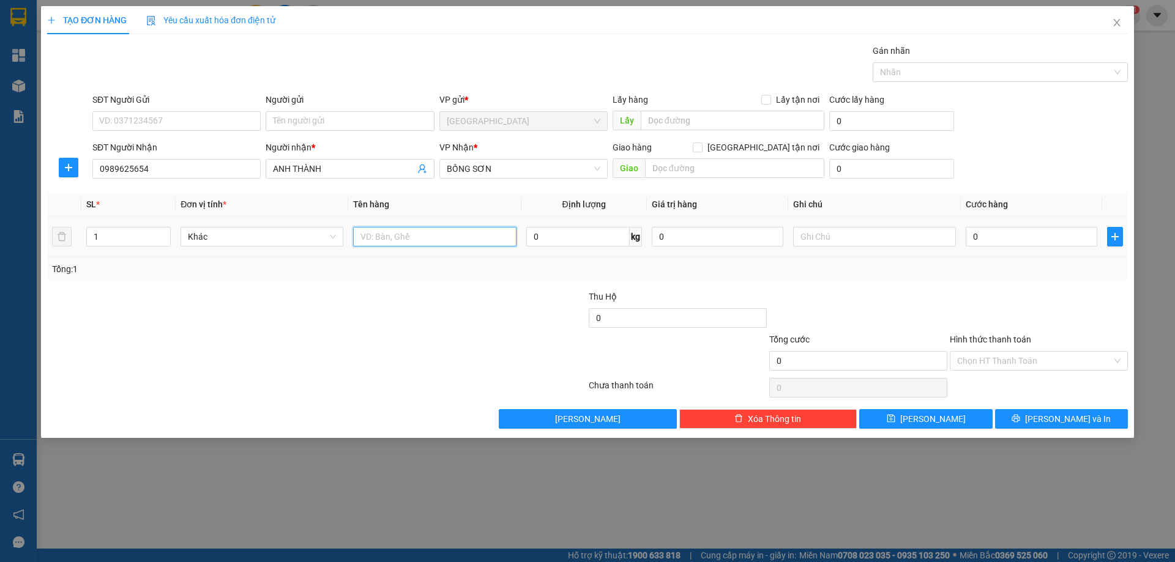
click at [425, 240] on input "text" at bounding box center [434, 237] width 163 height 20
type input "BỊCH"
click at [884, 241] on input "text" at bounding box center [874, 237] width 163 height 20
type input "C"
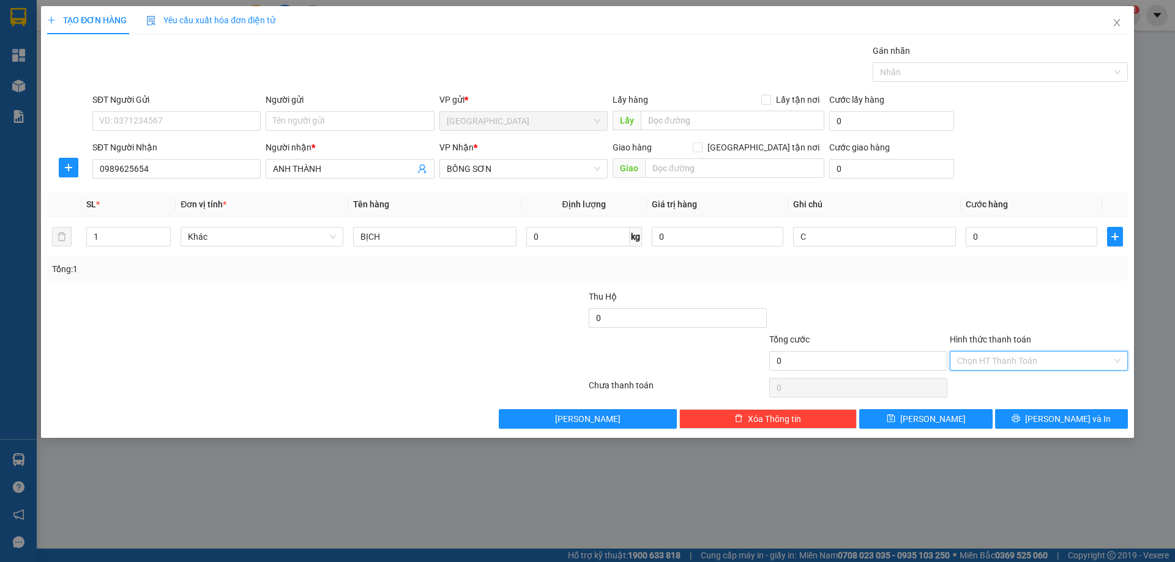
click at [997, 362] on input "Hình thức thanh toán" at bounding box center [1034, 361] width 155 height 18
drag, startPoint x: 997, startPoint y: 407, endPoint x: 1062, endPoint y: 427, distance: 67.7
click at [998, 409] on div "Miễn phí" at bounding box center [1038, 404] width 163 height 13
click at [1077, 420] on span "[PERSON_NAME] và In" at bounding box center [1068, 418] width 86 height 13
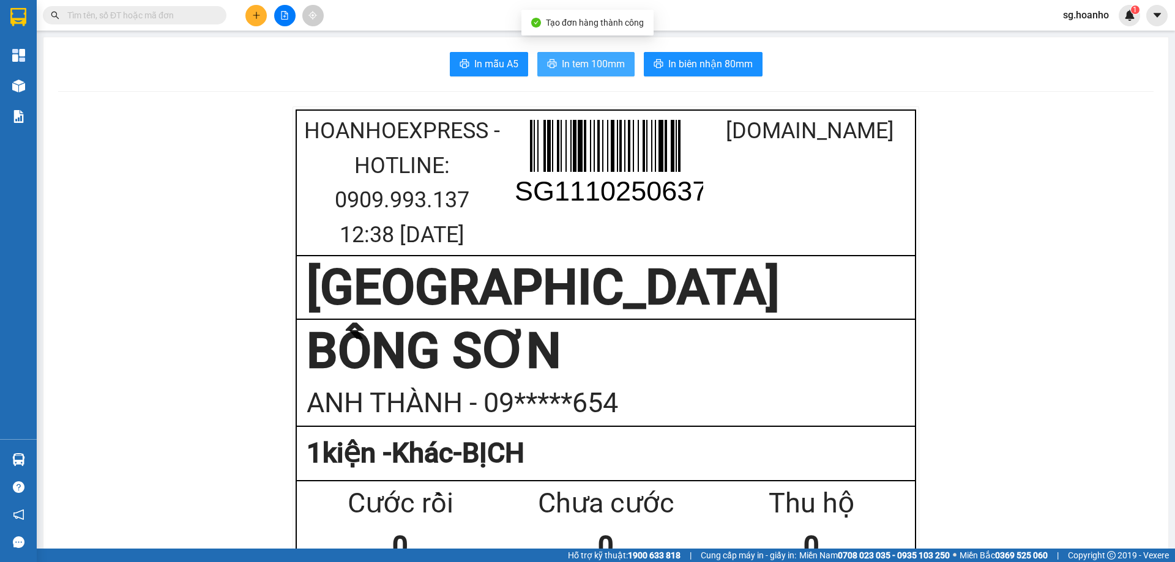
click at [578, 72] on button "In tem 100mm" at bounding box center [585, 64] width 97 height 24
